Goal: Communication & Community: Answer question/provide support

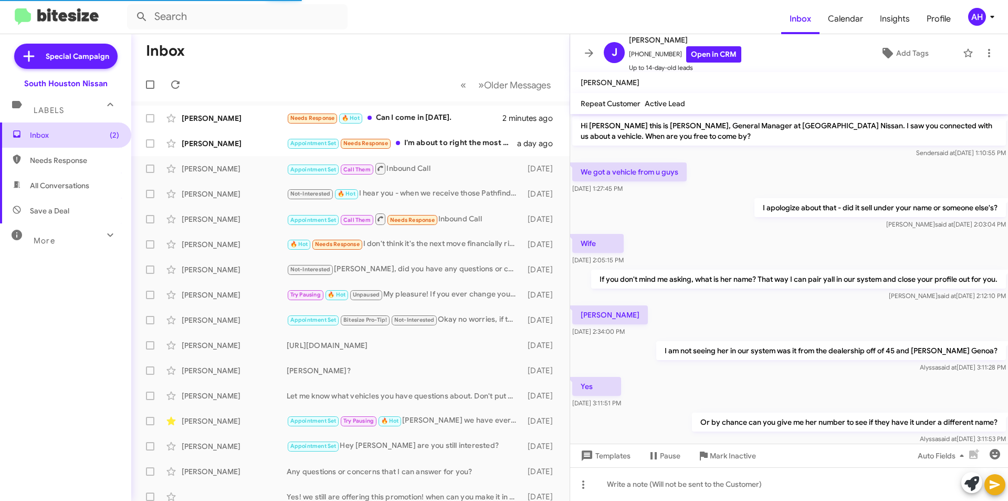
scroll to position [262, 0]
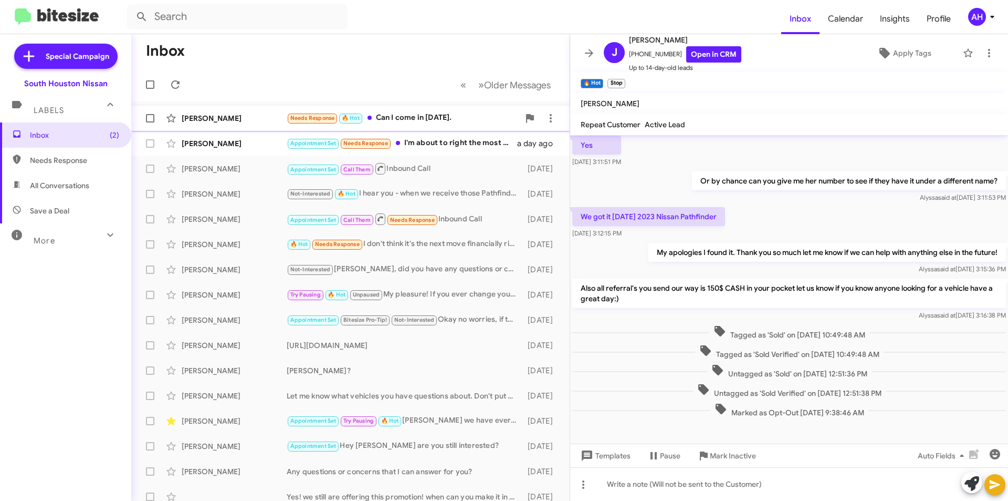
click at [211, 116] on div "[PERSON_NAME]" at bounding box center [234, 118] width 105 height 11
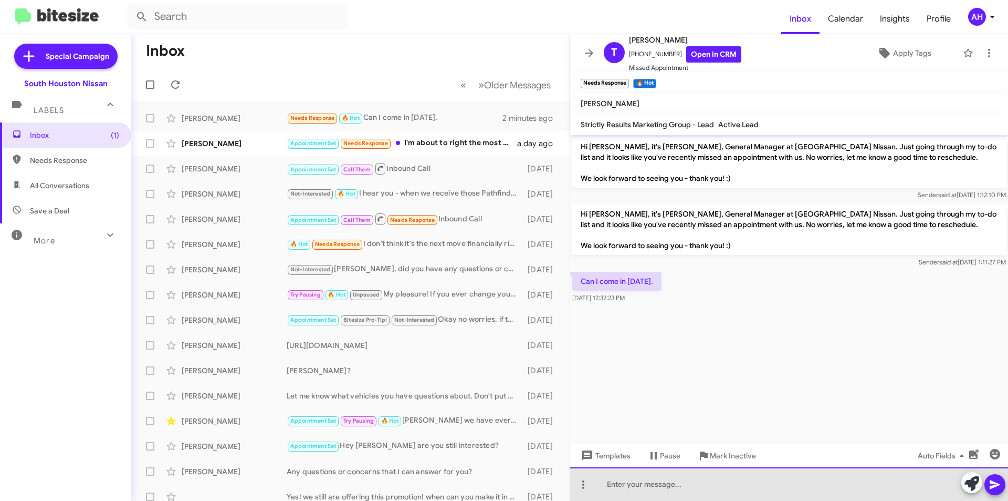
click at [692, 482] on div at bounding box center [789, 484] width 438 height 34
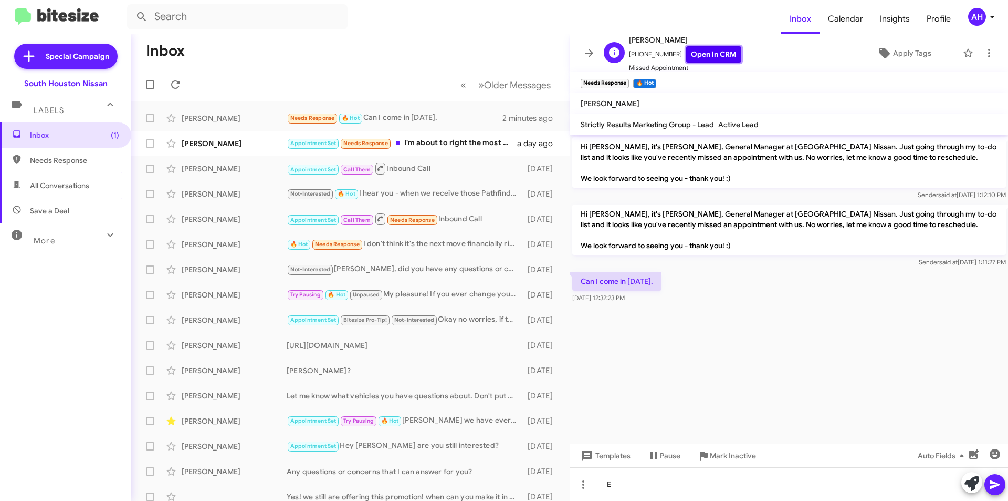
click at [695, 54] on link "Open in CRM" at bounding box center [713, 54] width 55 height 16
click at [247, 223] on div "[PERSON_NAME]" at bounding box center [234, 219] width 105 height 11
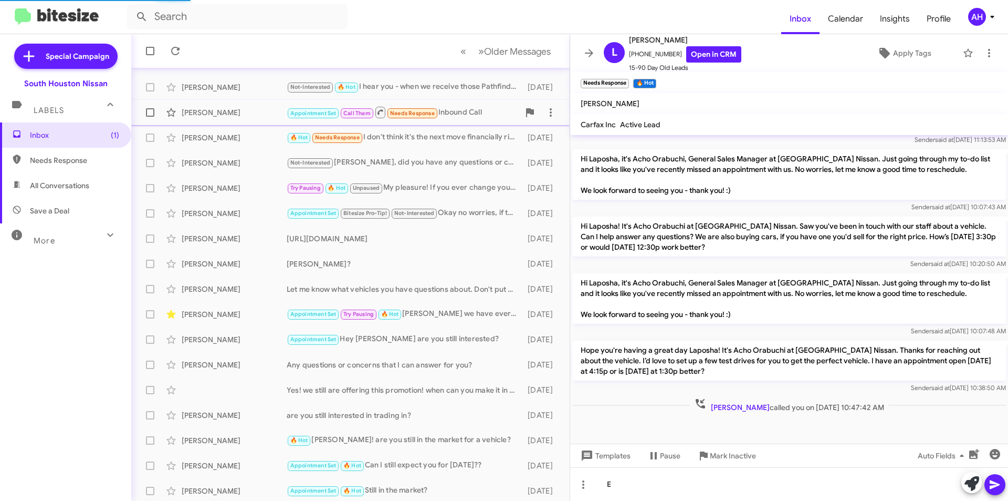
scroll to position [109, 0]
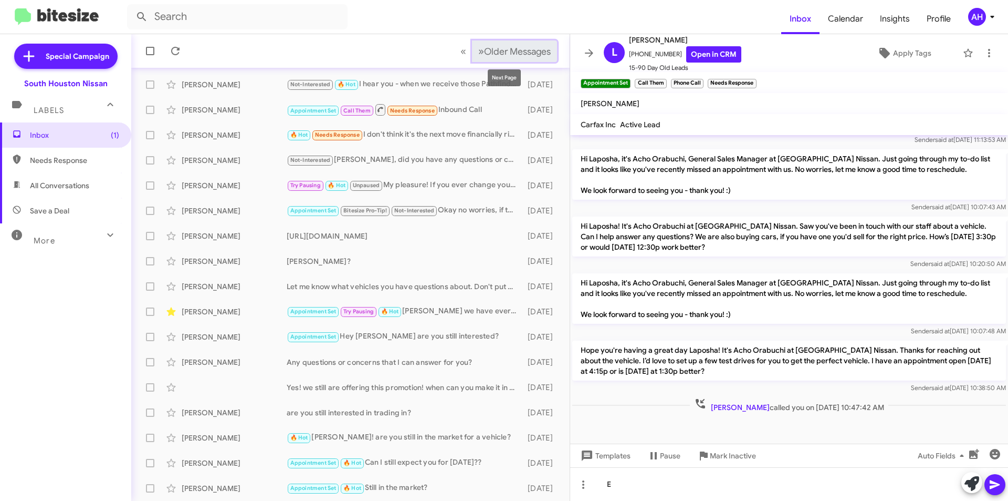
click at [529, 49] on span "Older Messages" at bounding box center [517, 52] width 67 height 12
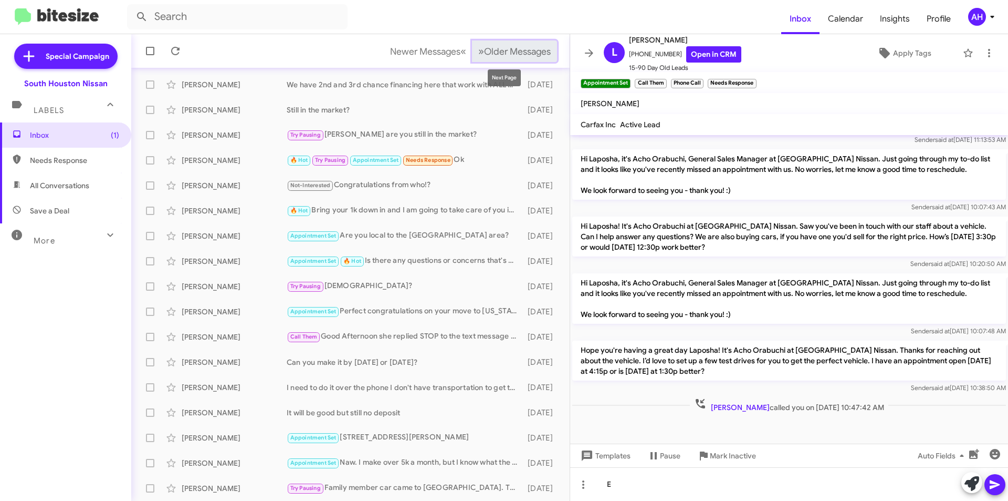
click at [529, 51] on span "Older Messages" at bounding box center [517, 52] width 67 height 12
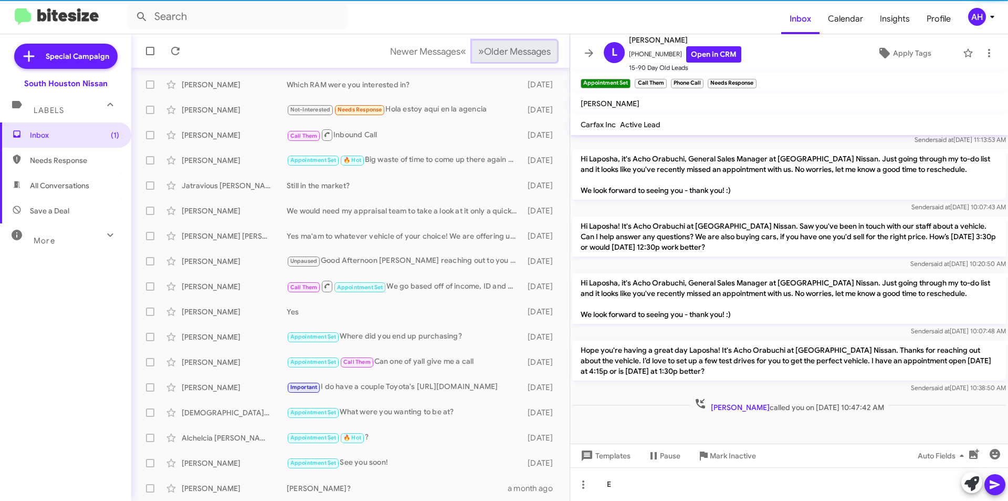
click at [529, 51] on span "Older Messages" at bounding box center [517, 52] width 67 height 12
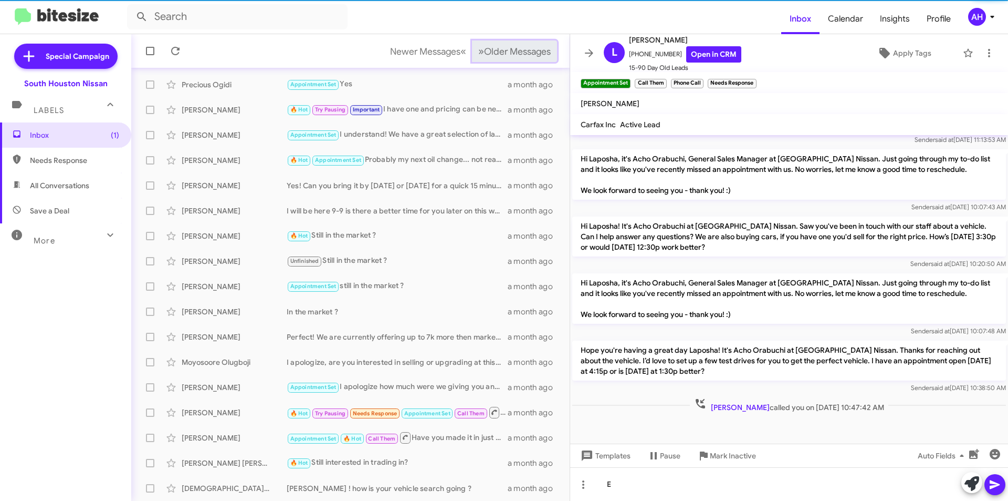
click at [529, 51] on span "Older Messages" at bounding box center [517, 52] width 67 height 12
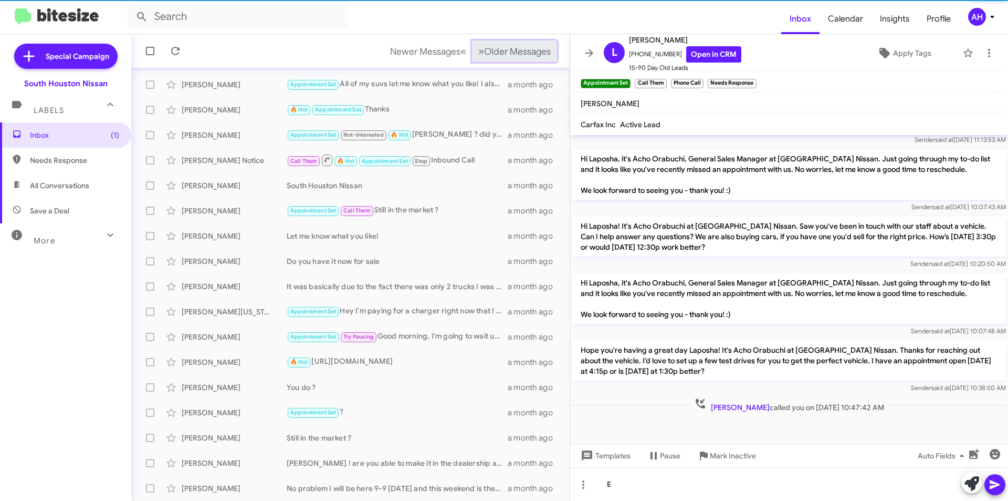
click at [529, 51] on span "Older Messages" at bounding box center [517, 52] width 67 height 12
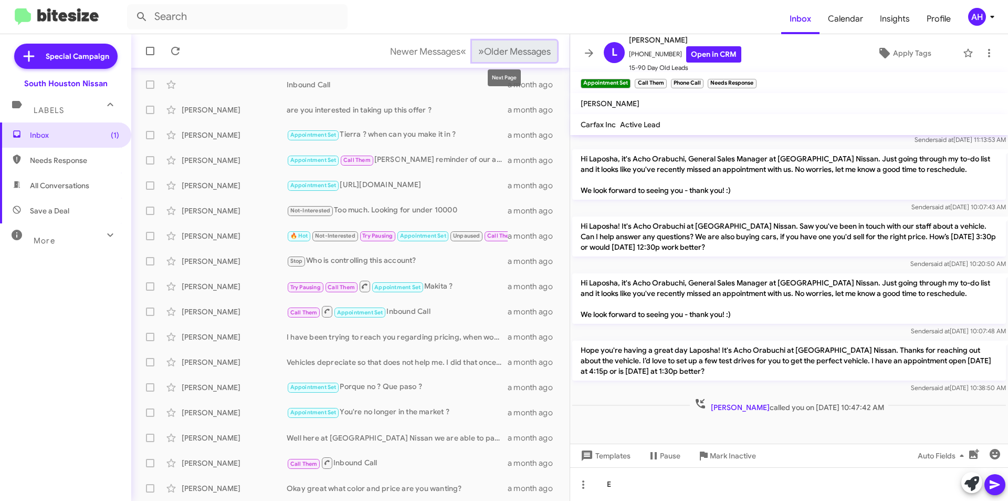
click at [486, 50] on span "Older Messages" at bounding box center [517, 52] width 67 height 12
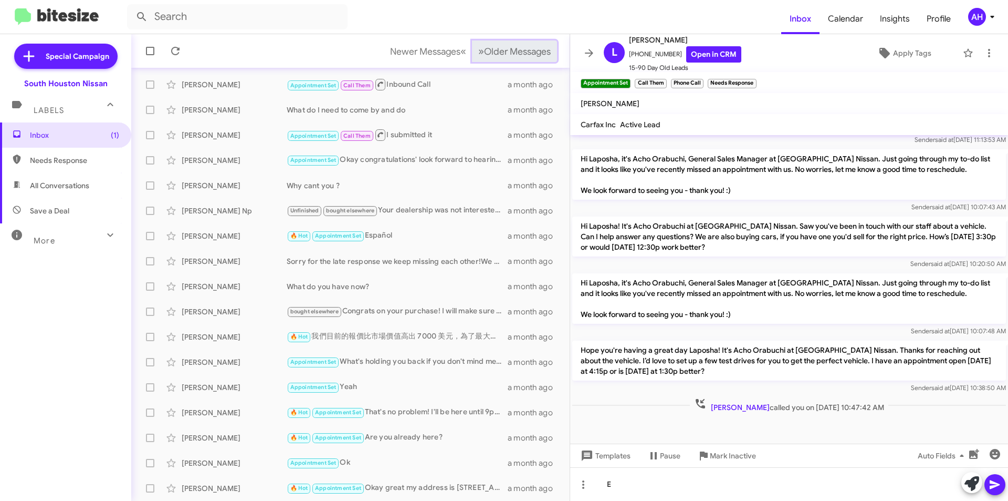
click at [486, 50] on span "Older Messages" at bounding box center [517, 52] width 67 height 12
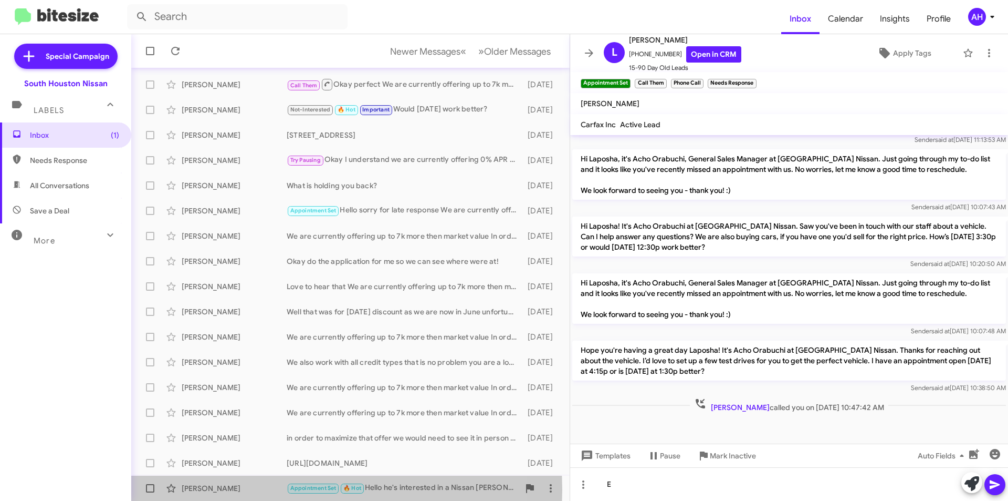
click at [211, 482] on div "[PERSON_NAME]" at bounding box center [234, 488] width 105 height 11
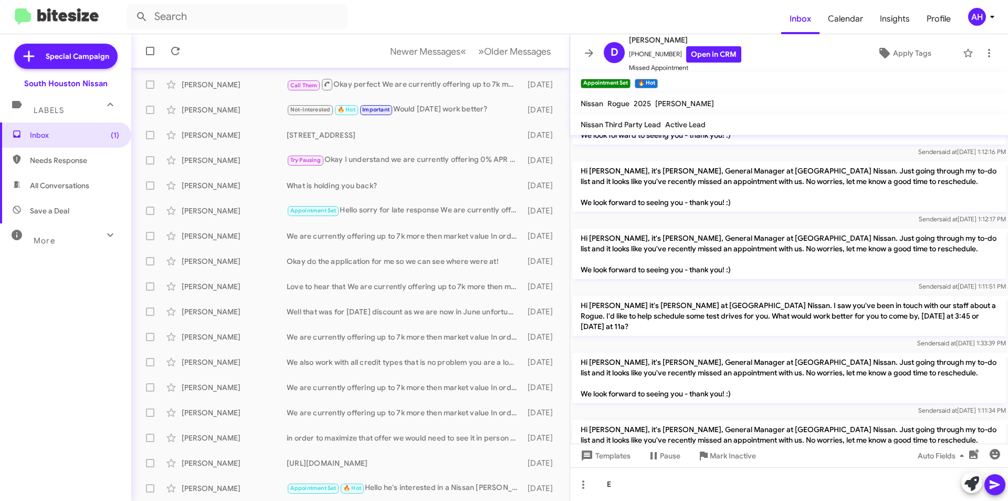
scroll to position [681, 0]
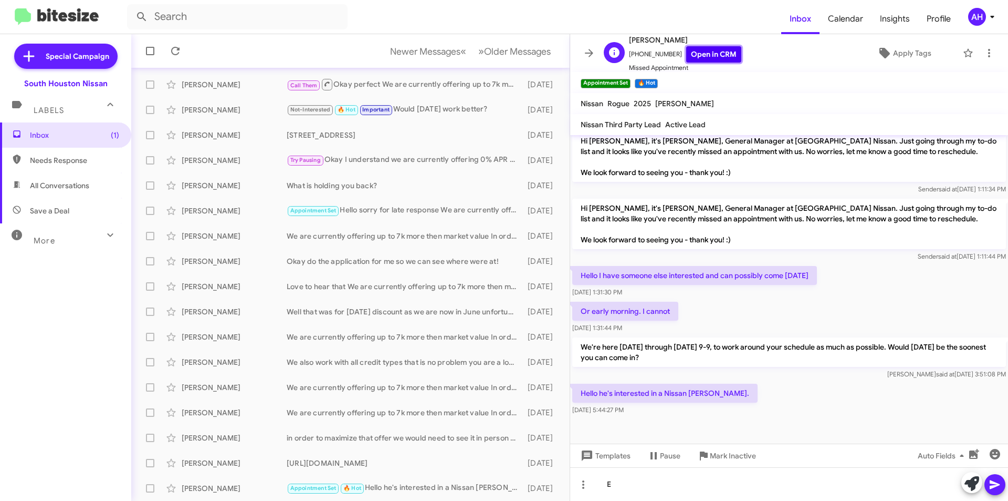
click at [699, 51] on link "Open in CRM" at bounding box center [713, 54] width 55 height 16
click at [681, 482] on div "E" at bounding box center [789, 484] width 438 height 34
click at [990, 481] on icon at bounding box center [995, 484] width 13 height 13
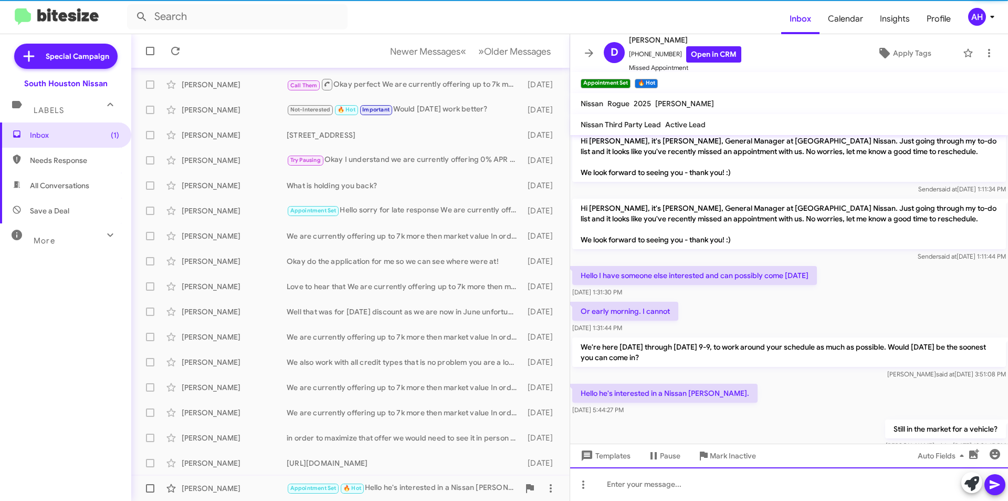
scroll to position [0, 0]
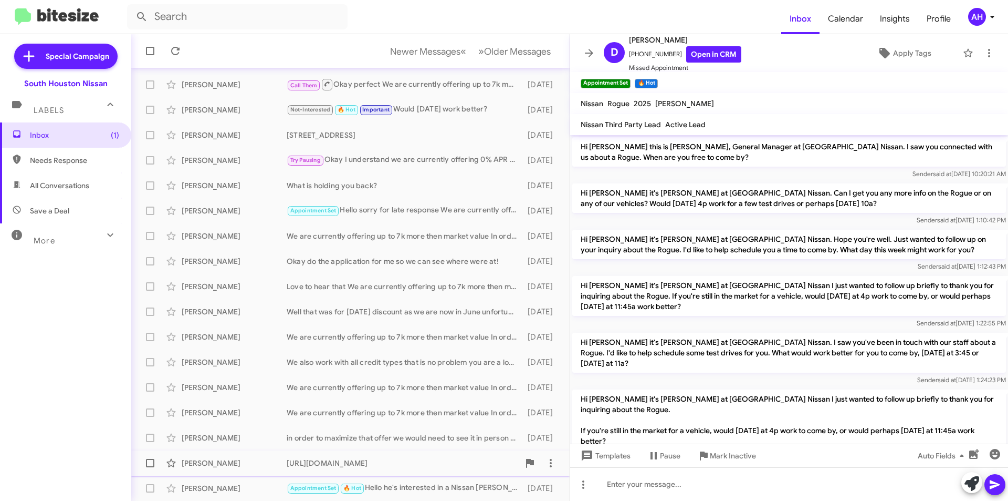
click at [239, 460] on div "[PERSON_NAME]" at bounding box center [234, 462] width 105 height 11
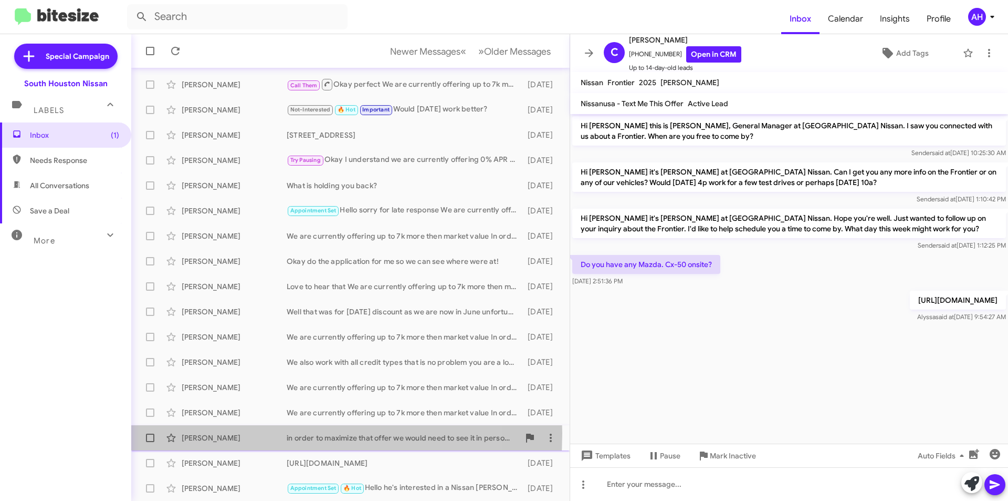
click at [199, 433] on div "[PERSON_NAME]" at bounding box center [234, 437] width 105 height 11
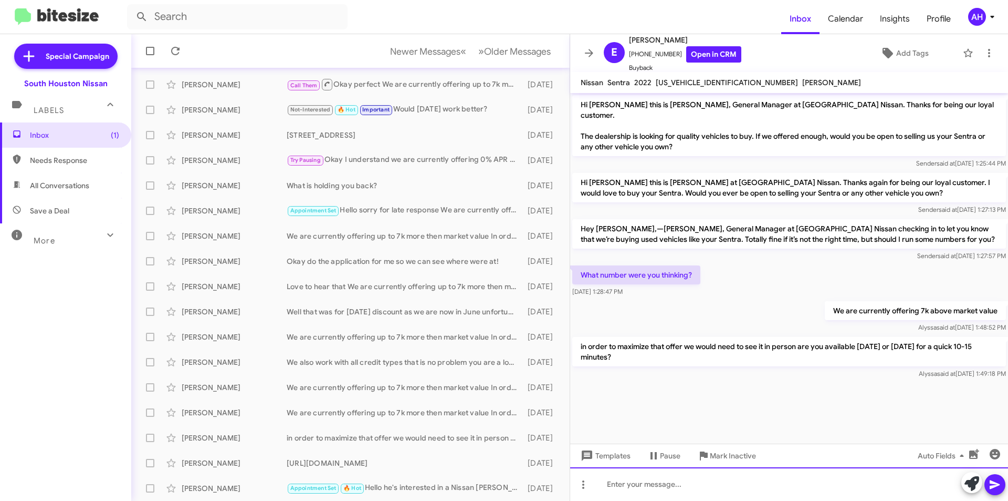
click at [713, 482] on div at bounding box center [789, 484] width 438 height 34
click at [996, 481] on icon at bounding box center [995, 484] width 13 height 13
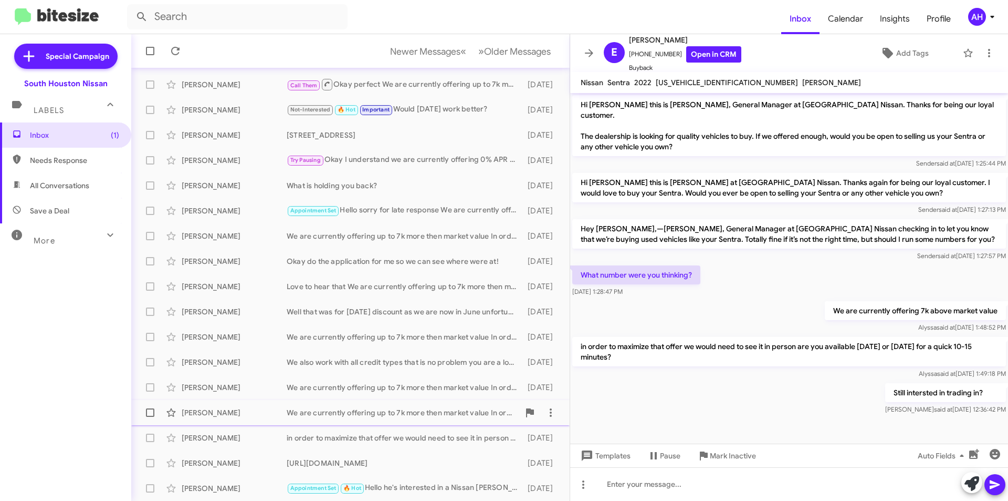
click at [225, 409] on div "[PERSON_NAME]" at bounding box center [234, 412] width 105 height 11
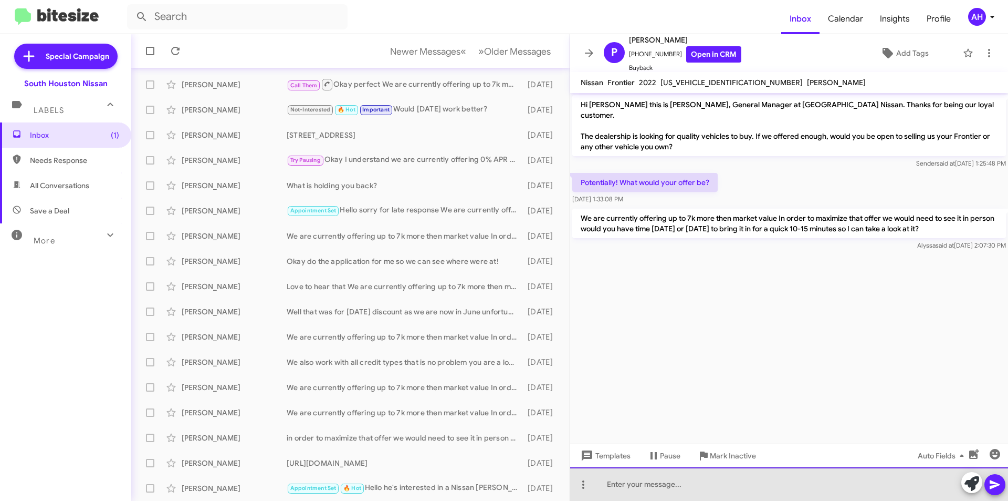
click at [667, 482] on div at bounding box center [789, 484] width 438 height 34
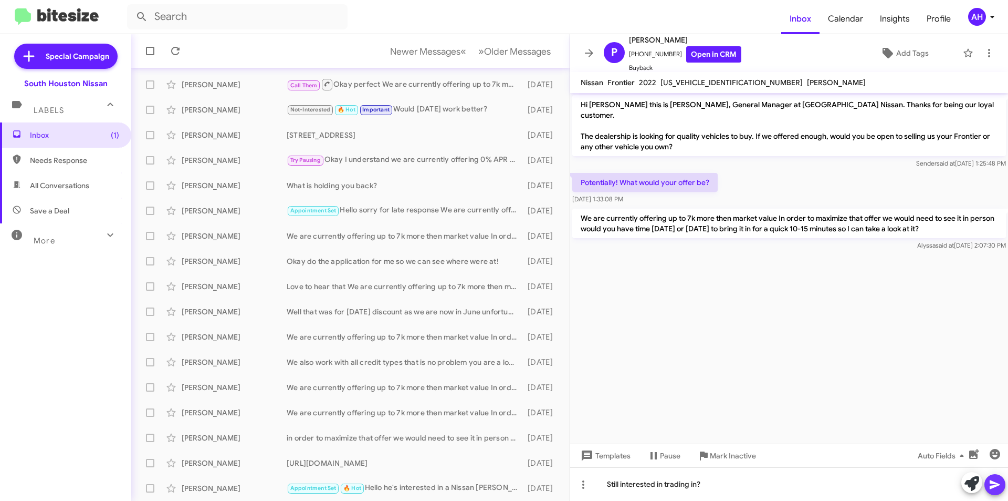
click at [995, 482] on icon at bounding box center [995, 484] width 13 height 13
